Goal: Transaction & Acquisition: Purchase product/service

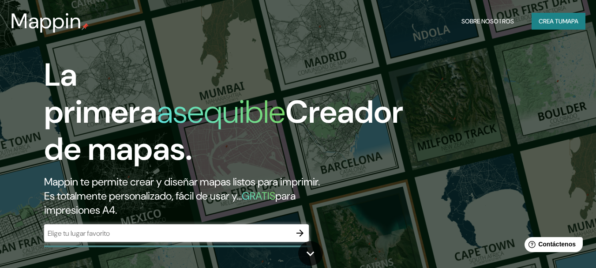
click at [157, 225] on div "​" at bounding box center [176, 233] width 264 height 18
click at [156, 227] on div "​" at bounding box center [176, 233] width 264 height 18
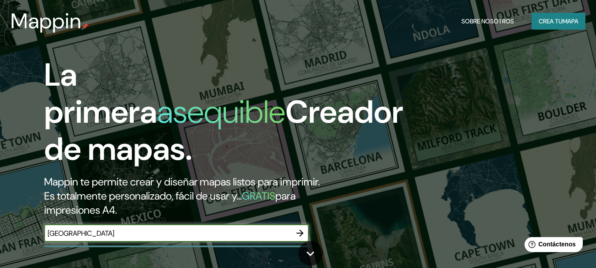
type input "[GEOGRAPHIC_DATA]"
click at [303, 238] on icon "button" at bounding box center [299, 232] width 11 height 11
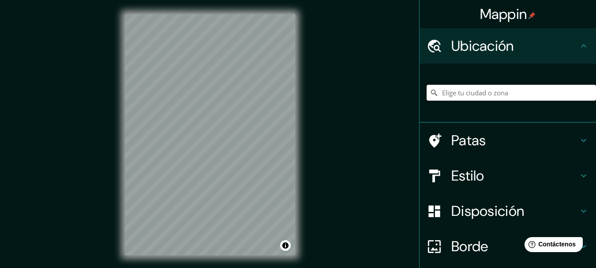
click at [466, 91] on input "Elige tu ciudad o zona" at bounding box center [510, 93] width 169 height 16
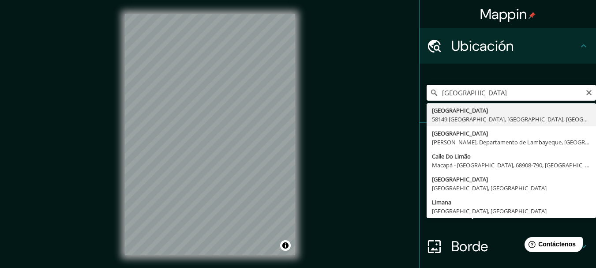
click at [527, 95] on input "[GEOGRAPHIC_DATA]" at bounding box center [510, 93] width 169 height 16
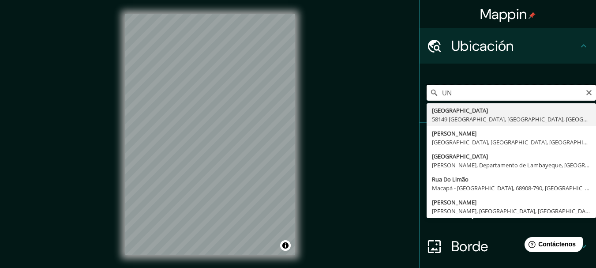
type input "U"
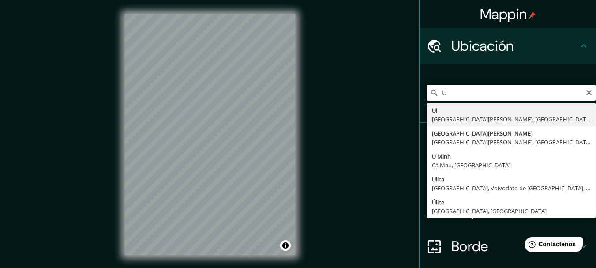
type input "U"
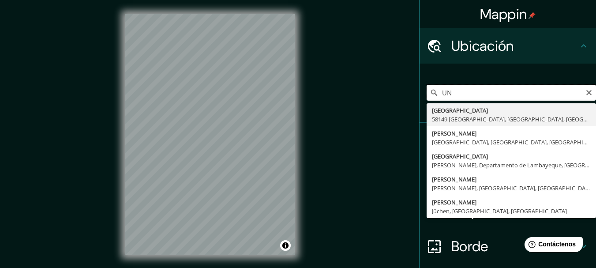
type input "U"
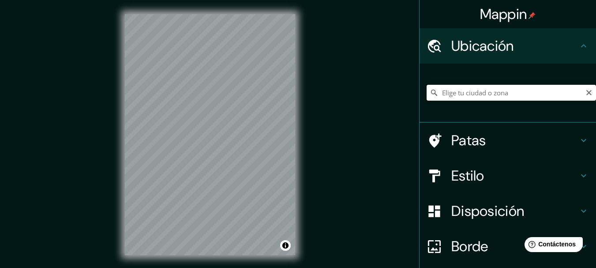
paste input "Av. [PERSON_NAME][STREET_ADDRESS]"
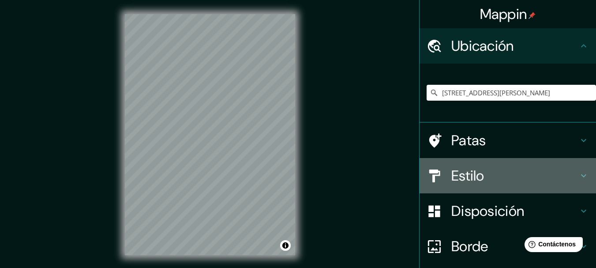
click at [487, 164] on div "Estilo" at bounding box center [507, 175] width 176 height 35
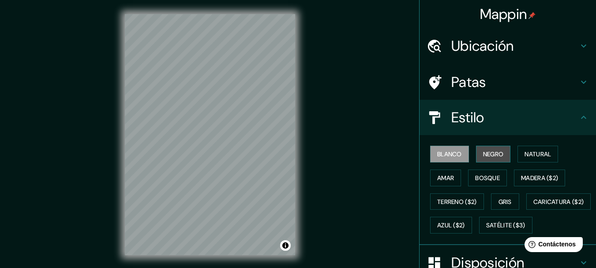
click at [476, 155] on button "Negro" at bounding box center [493, 153] width 35 height 17
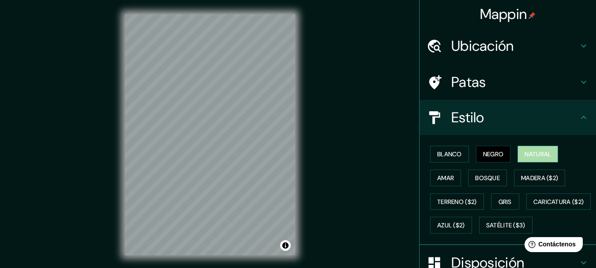
click at [517, 160] on button "Natural" at bounding box center [537, 153] width 41 height 17
click at [475, 178] on font "Bosque" at bounding box center [487, 178] width 25 height 8
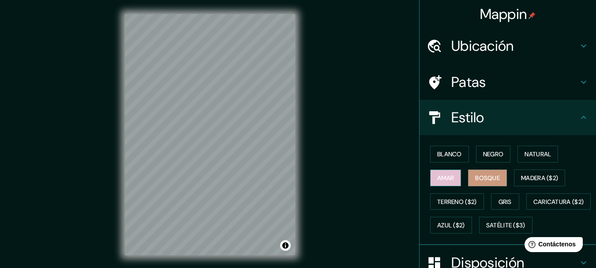
click at [442, 177] on font "Amar" at bounding box center [445, 178] width 17 height 8
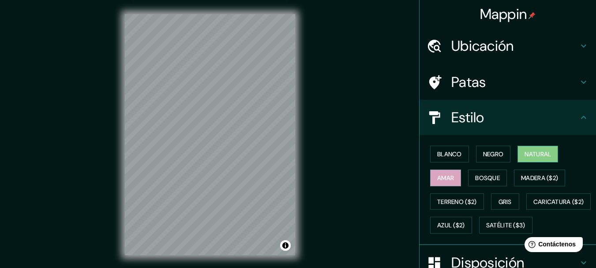
click at [524, 155] on font "Natural" at bounding box center [537, 154] width 26 height 8
click at [439, 174] on font "Amar" at bounding box center [445, 178] width 17 height 8
click at [217, 267] on html "Mappin Ubicación [STREET_ADDRESS][PERSON_NAME] Patas Estilo Blanco Negro Natura…" at bounding box center [298, 134] width 596 height 268
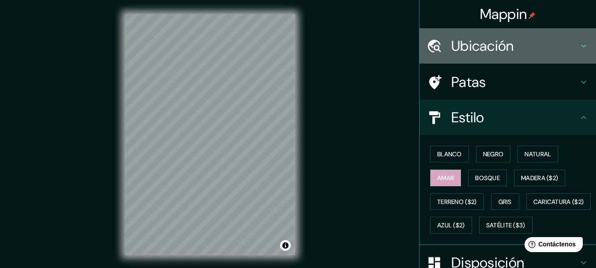
click at [480, 46] on font "Ubicación" at bounding box center [482, 46] width 63 height 19
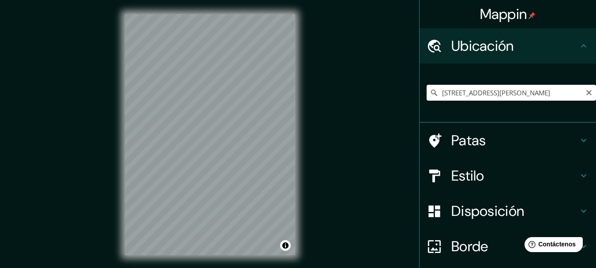
click at [488, 89] on input "[STREET_ADDRESS][PERSON_NAME]" at bounding box center [510, 93] width 169 height 16
click at [541, 93] on input "[STREET_ADDRESS][PERSON_NAME]" at bounding box center [510, 93] width 169 height 16
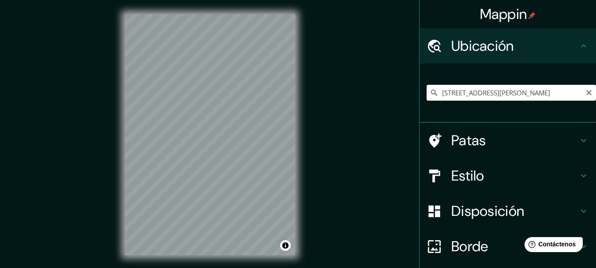
click at [541, 93] on input "[STREET_ADDRESS][PERSON_NAME]" at bounding box center [510, 93] width 169 height 16
click at [332, 145] on div "Mappin Ubicación [STREET_ADDRESS][PERSON_NAME] Patas Estilo Disposición Borde E…" at bounding box center [298, 141] width 596 height 283
click at [484, 90] on input "[STREET_ADDRESS][PERSON_NAME]" at bounding box center [510, 93] width 169 height 16
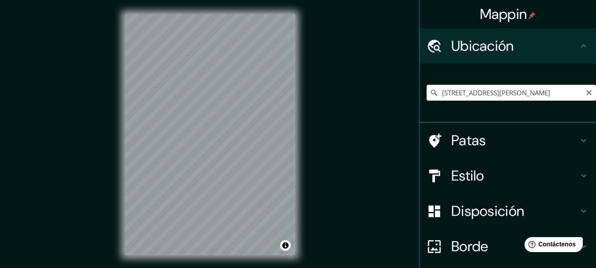
paste input "12°05′05″S 76°58′15″O﻿ / ﻿-12.084761, -76.970816"
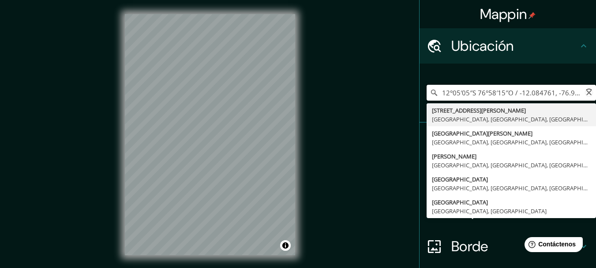
scroll to position [0, 11]
type input "[STREET_ADDRESS][PERSON_NAME]"
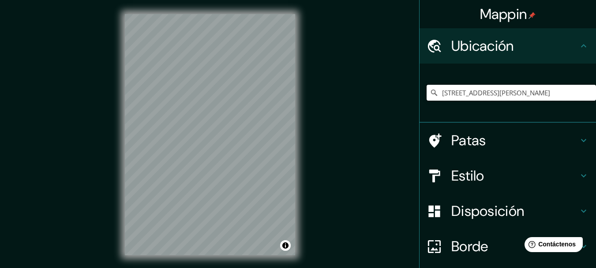
click at [484, 90] on input "[STREET_ADDRESS][PERSON_NAME]" at bounding box center [510, 93] width 169 height 16
paste input "12°05′05″S 76°58′15″O﻿ / ﻿-12.084761, -76.970816"
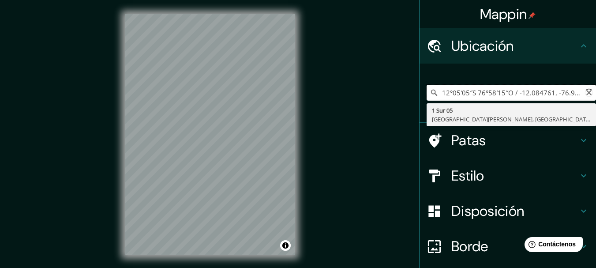
scroll to position [0, 11]
type input "12°05′05″S 76°58′15″O﻿ / ﻿-12.084761, -76.970816"
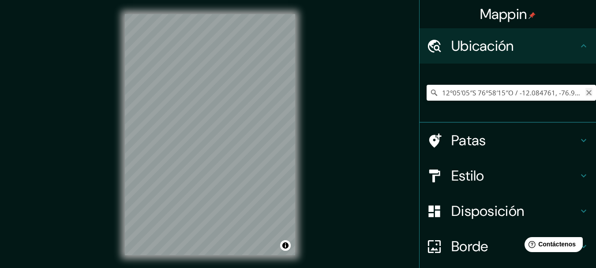
click at [585, 92] on icon "Claro" at bounding box center [588, 92] width 7 height 7
paste input "12°05′05″S 76°58′15″O"
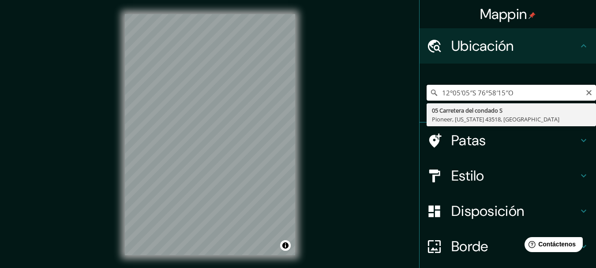
click at [477, 96] on input "12°05′05″S 76°58′15″O" at bounding box center [510, 93] width 169 height 16
paste input "-12.082832610258244, -76.96685139866153"
type input "-12.082832610258244, -76.96685139866153"
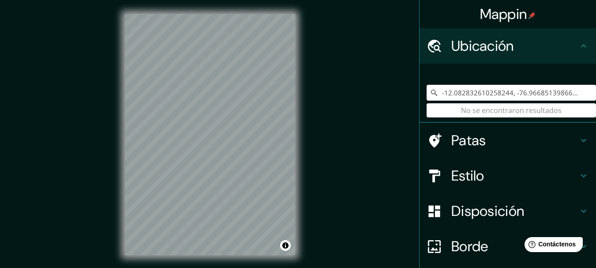
click at [477, 96] on input "-12.082832610258244, -76.96685139866153" at bounding box center [510, 93] width 169 height 16
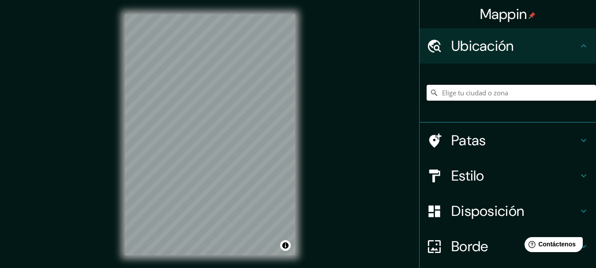
paste input "-12.082832610258244, -76.96685139866153"
drag, startPoint x: 507, startPoint y: 89, endPoint x: 602, endPoint y: 104, distance: 96.0
click at [595, 104] on html "Mappin Ubicación -12.082832610258244, -76.96685139866153 Patas Estilo Disposici…" at bounding box center [298, 134] width 596 height 268
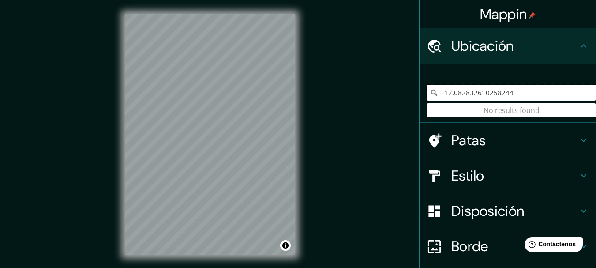
type input "-12.082832610258244"
drag, startPoint x: 519, startPoint y: 88, endPoint x: 316, endPoint y: 103, distance: 203.3
click at [316, 103] on div "Mappin Ubicación -12.082832610258244 No se encontraron resultados Patas Estilo …" at bounding box center [298, 141] width 596 height 283
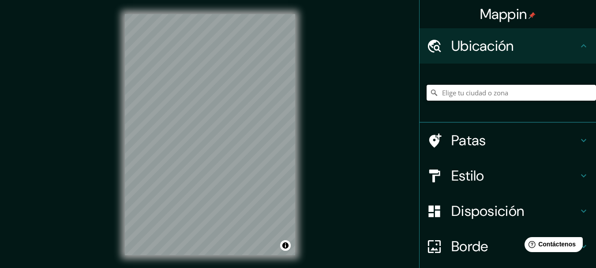
type input "U"
type input "[GEOGRAPHIC_DATA][PERSON_NAME], [GEOGRAPHIC_DATA]"
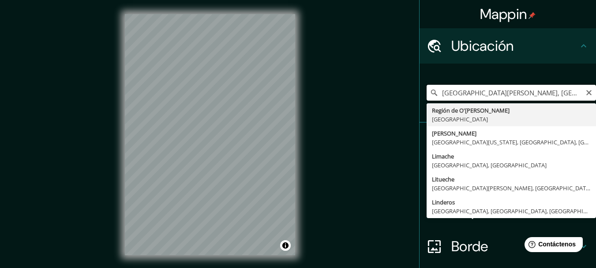
click at [480, 93] on input "[GEOGRAPHIC_DATA][PERSON_NAME], [GEOGRAPHIC_DATA]" at bounding box center [510, 93] width 169 height 16
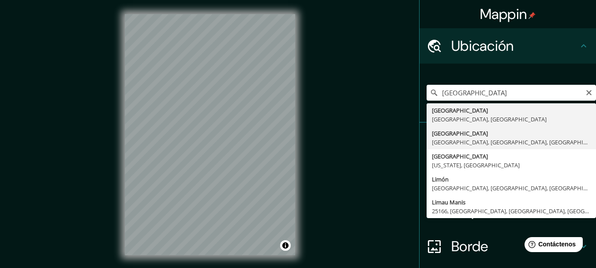
type input "[GEOGRAPHIC_DATA], [GEOGRAPHIC_DATA], [GEOGRAPHIC_DATA], [GEOGRAPHIC_DATA]"
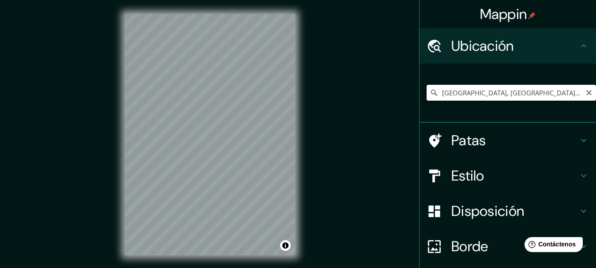
click at [473, 92] on input "[GEOGRAPHIC_DATA], [GEOGRAPHIC_DATA], [GEOGRAPHIC_DATA], [GEOGRAPHIC_DATA]" at bounding box center [510, 93] width 169 height 16
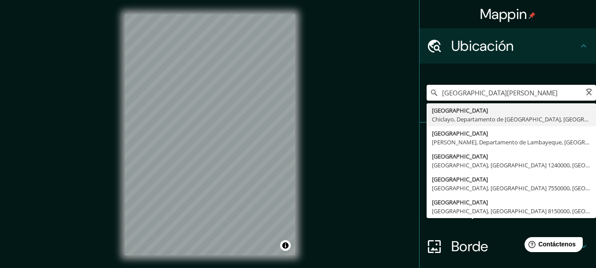
type input "[GEOGRAPHIC_DATA]"
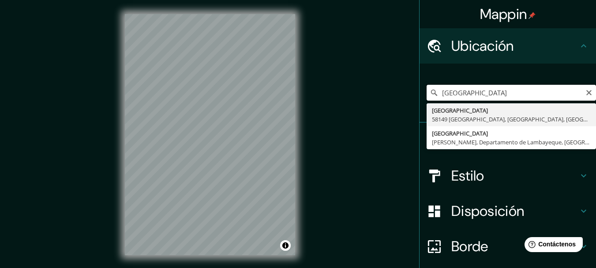
drag, startPoint x: 525, startPoint y: 92, endPoint x: 436, endPoint y: 94, distance: 89.5
click at [436, 94] on input "[GEOGRAPHIC_DATA]" at bounding box center [510, 93] width 169 height 16
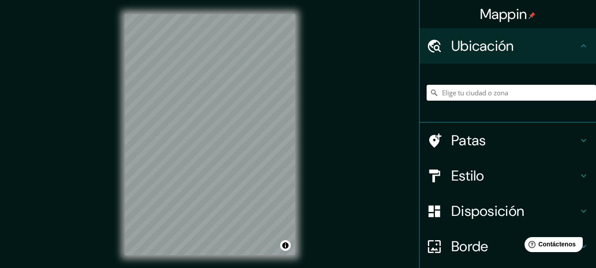
click at [546, 90] on input "Elige tu ciudad o zona" at bounding box center [510, 93] width 169 height 16
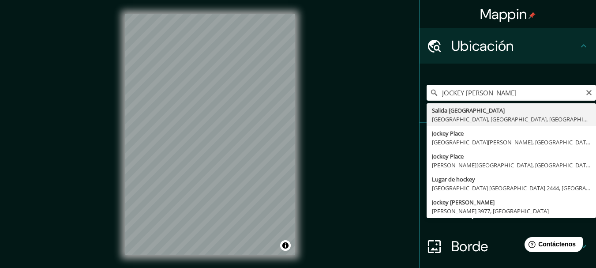
type input "[GEOGRAPHIC_DATA], [GEOGRAPHIC_DATA], [GEOGRAPHIC_DATA], [GEOGRAPHIC_DATA]"
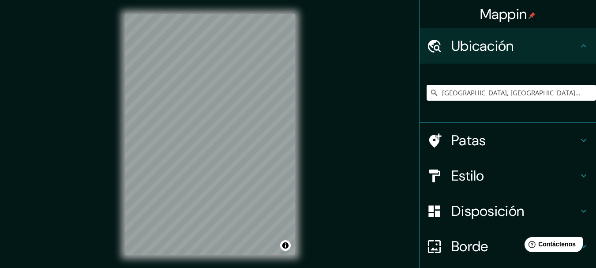
click at [189, 267] on html "Mappin Ubicación Salida [GEOGRAPHIC_DATA], [GEOGRAPHIC_DATA], [GEOGRAPHIC_DATA]…" at bounding box center [298, 134] width 596 height 268
click at [505, 142] on h4 "Patas" at bounding box center [514, 140] width 127 height 18
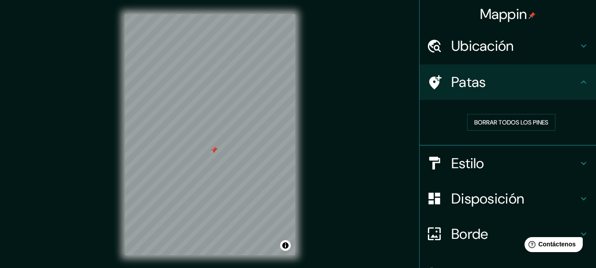
click at [501, 31] on div "Ubicación" at bounding box center [507, 45] width 176 height 35
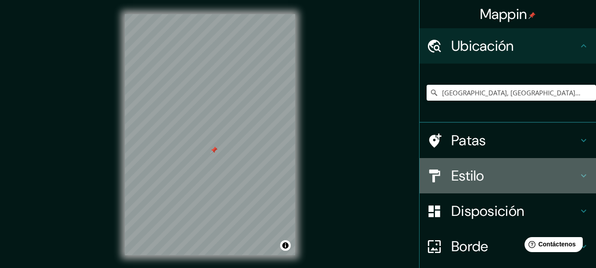
click at [468, 186] on div "Estilo" at bounding box center [507, 175] width 176 height 35
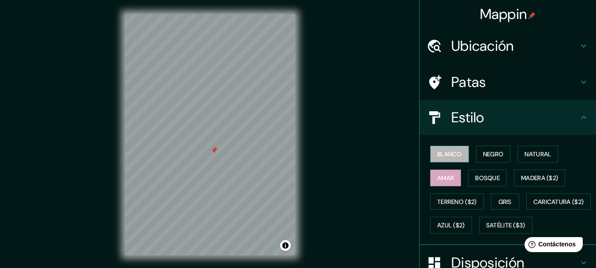
click at [445, 159] on font "Blanco" at bounding box center [449, 153] width 25 height 11
drag, startPoint x: 467, startPoint y: 160, endPoint x: 479, endPoint y: 158, distance: 12.5
click at [479, 158] on div "Blanco Negro Natural [PERSON_NAME] ($2) Terreno ($2) Gris Caricatura ($2) Azul …" at bounding box center [510, 189] width 169 height 95
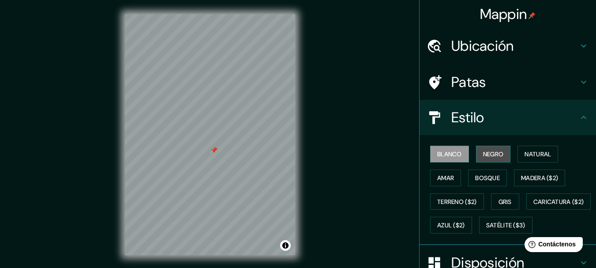
click at [483, 158] on font "Negro" at bounding box center [493, 154] width 21 height 8
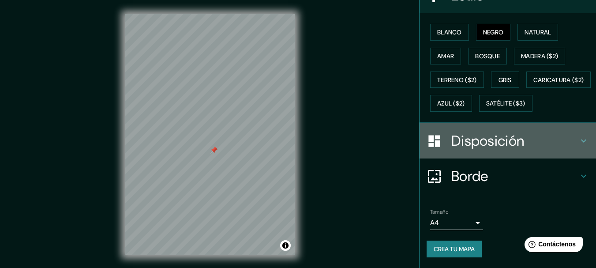
click at [562, 149] on h4 "Disposición" at bounding box center [514, 141] width 127 height 18
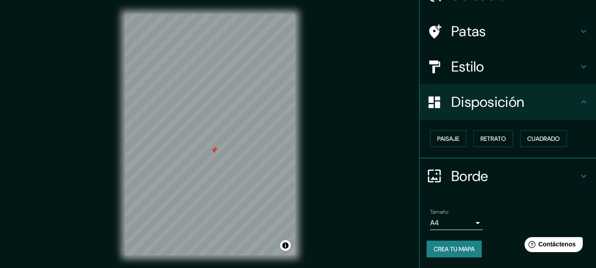
scroll to position [50, 0]
click at [497, 134] on font "Retrato" at bounding box center [493, 138] width 26 height 11
